Goal: Book appointment/travel/reservation

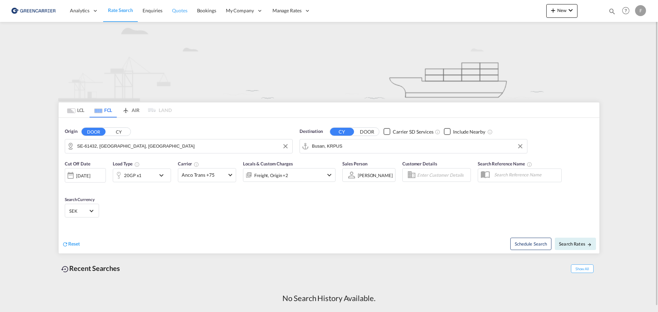
click at [181, 11] on span "Quotes" at bounding box center [179, 11] width 15 height 6
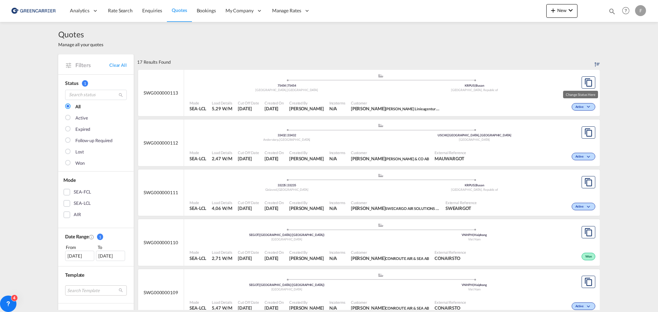
click at [585, 107] on md-icon "icon-chevron-down" at bounding box center [589, 107] width 8 height 4
click at [470, 101] on div "Follow-up Required Lost" at bounding box center [329, 156] width 658 height 312
click at [412, 85] on div "KRPUS | Busan" at bounding box center [475, 86] width 188 height 4
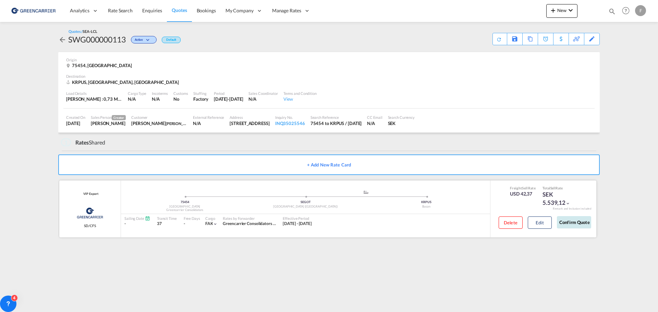
click at [579, 223] on button "Confirm Quote" at bounding box center [574, 222] width 34 height 12
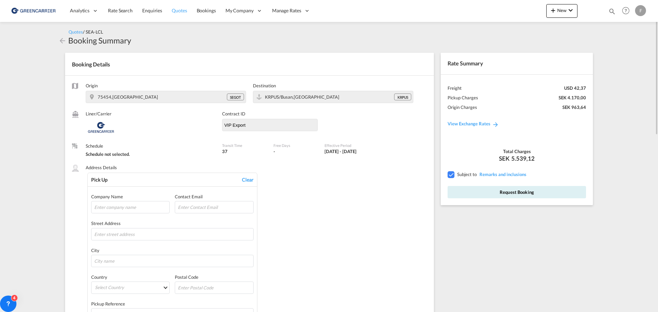
click at [182, 10] on span "Quotes" at bounding box center [179, 11] width 15 height 6
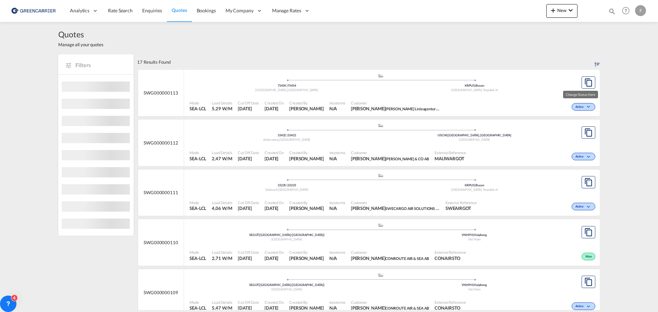
click at [585, 106] on md-icon "icon-chevron-down" at bounding box center [589, 107] width 8 height 4
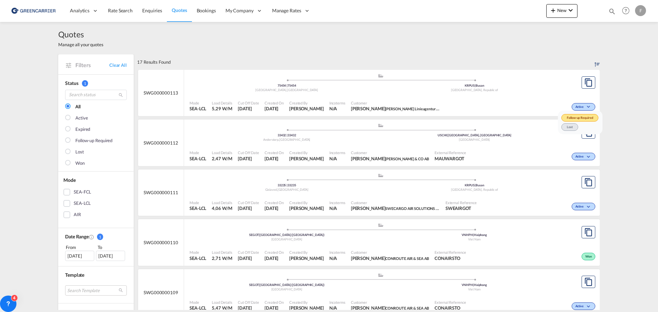
click at [443, 97] on div "Follow-up Required Lost" at bounding box center [329, 156] width 658 height 312
click at [226, 97] on div "Mode SEA-LCL Load Details 5,29 W/M Cut Off Date [DATE] Created On [DATE] Create…" at bounding box center [392, 106] width 416 height 21
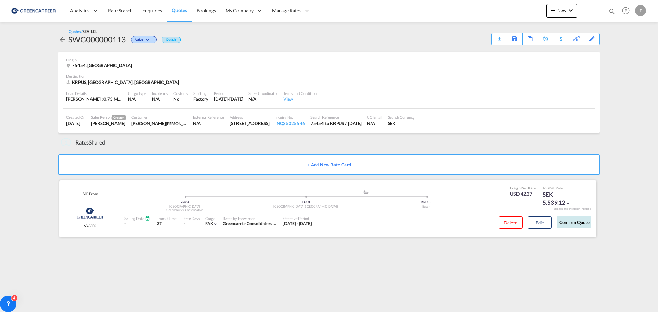
click at [580, 221] on button "Confirm Quote" at bounding box center [574, 222] width 34 height 12
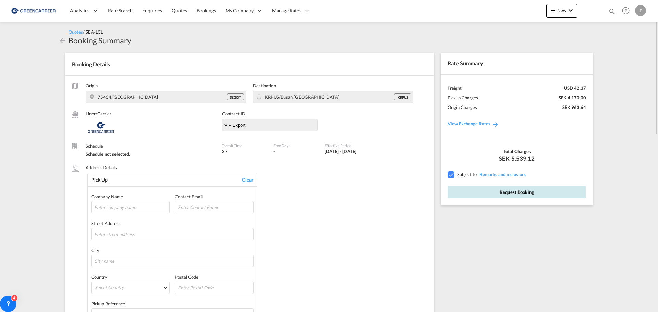
click at [527, 190] on button "Request Booking" at bounding box center [516, 192] width 138 height 12
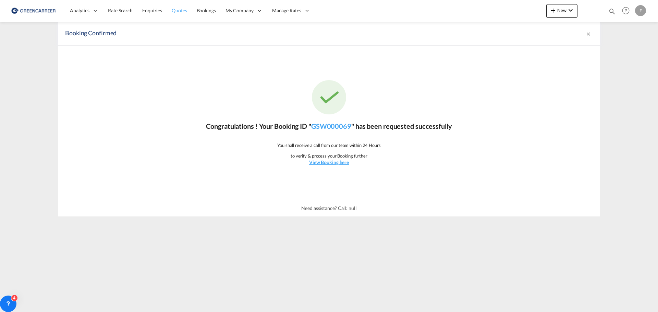
drag, startPoint x: 210, startPoint y: 9, endPoint x: 167, endPoint y: 7, distance: 43.2
click at [209, 9] on span "Bookings" at bounding box center [206, 11] width 19 height 6
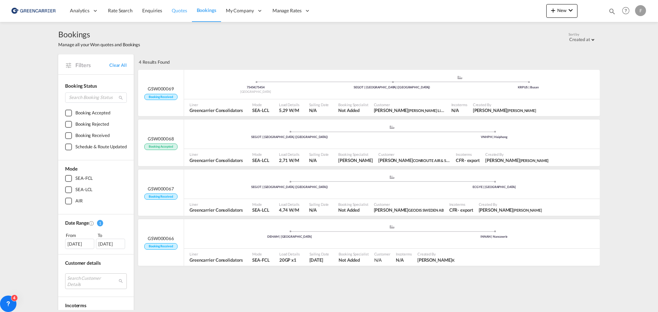
click at [167, 7] on link "Quotes" at bounding box center [179, 11] width 25 height 22
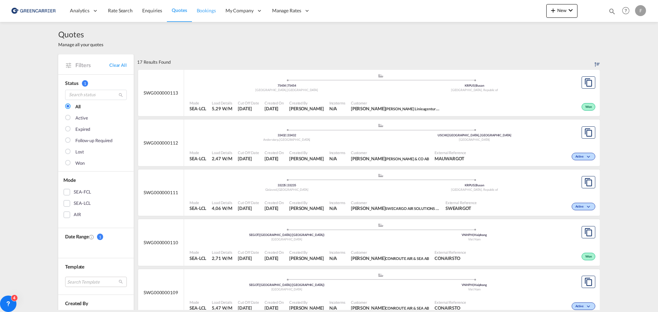
click at [204, 12] on span "Bookings" at bounding box center [206, 11] width 19 height 6
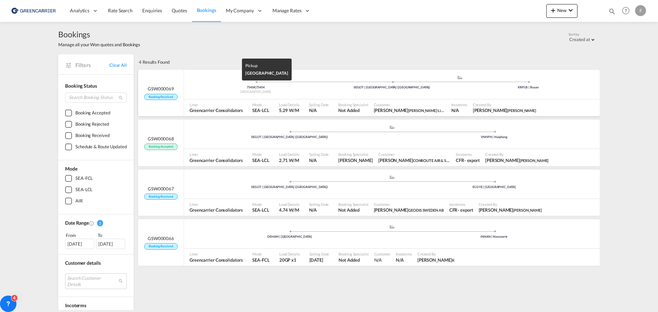
click at [301, 86] on div "75454 | 75454" at bounding box center [255, 87] width 136 height 4
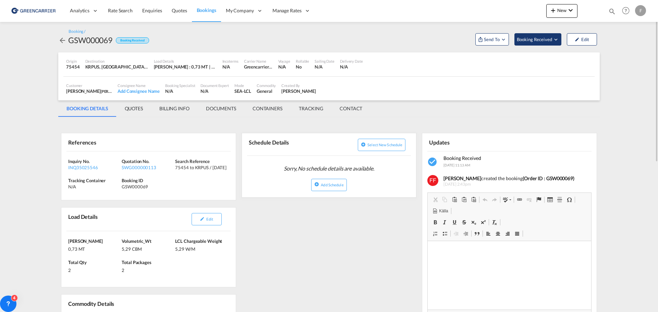
click at [531, 40] on span "Booking Received" at bounding box center [535, 39] width 36 height 7
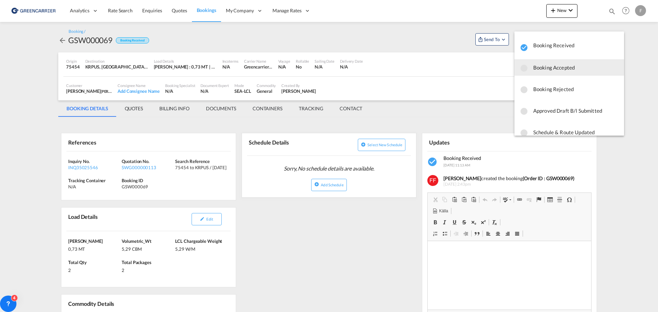
click at [541, 68] on span "Booking Accepted" at bounding box center [575, 67] width 85 height 12
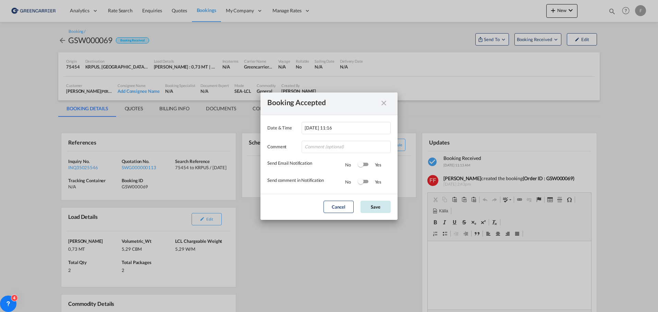
click at [379, 206] on button "Save" at bounding box center [375, 207] width 30 height 12
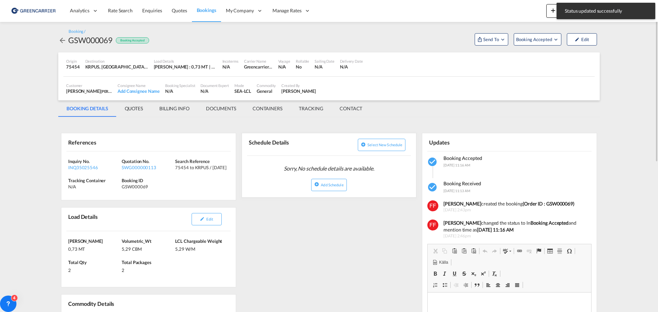
click at [210, 14] on link "Bookings" at bounding box center [206, 11] width 29 height 22
